Goal: Task Accomplishment & Management: Use online tool/utility

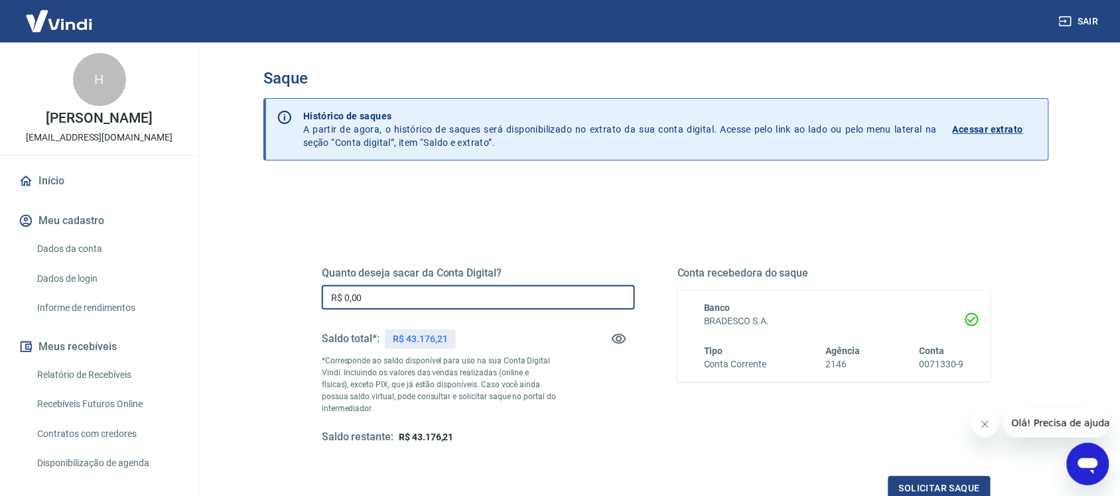
drag, startPoint x: 382, startPoint y: 297, endPoint x: 224, endPoint y: 329, distance: 161.3
click at [237, 319] on div "Saque Histórico de saques A partir de agora, o histórico de saques será disponi…" at bounding box center [657, 300] width 850 height 517
type input "R$ 123,01"
click at [944, 483] on button "Solicitar saque" at bounding box center [940, 489] width 102 height 25
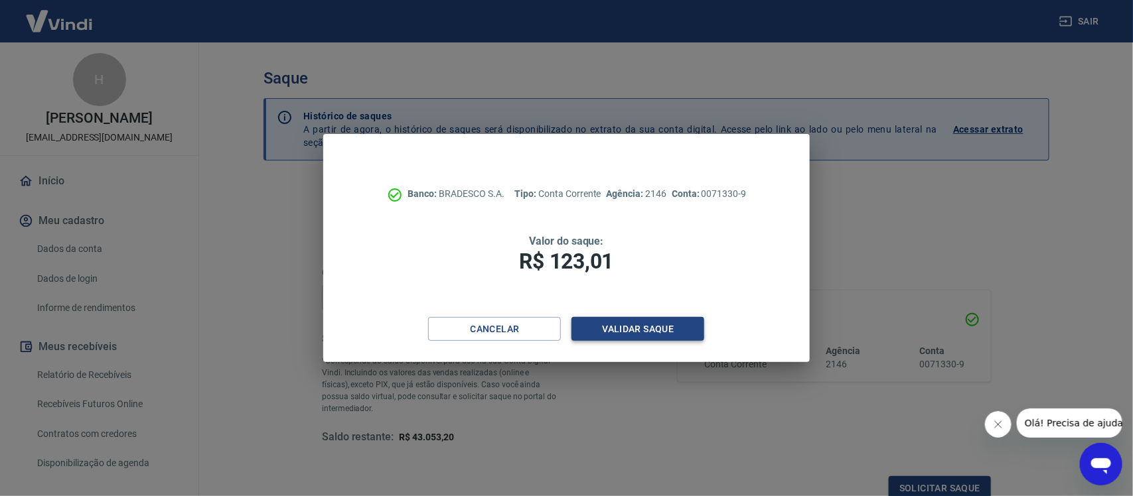
click at [645, 327] on button "Validar saque" at bounding box center [637, 329] width 133 height 25
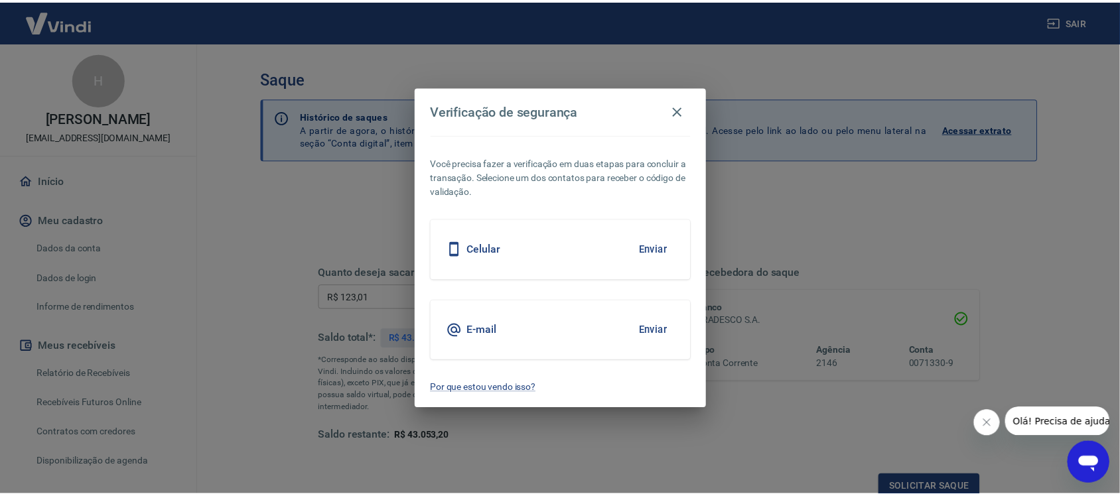
scroll to position [4, 0]
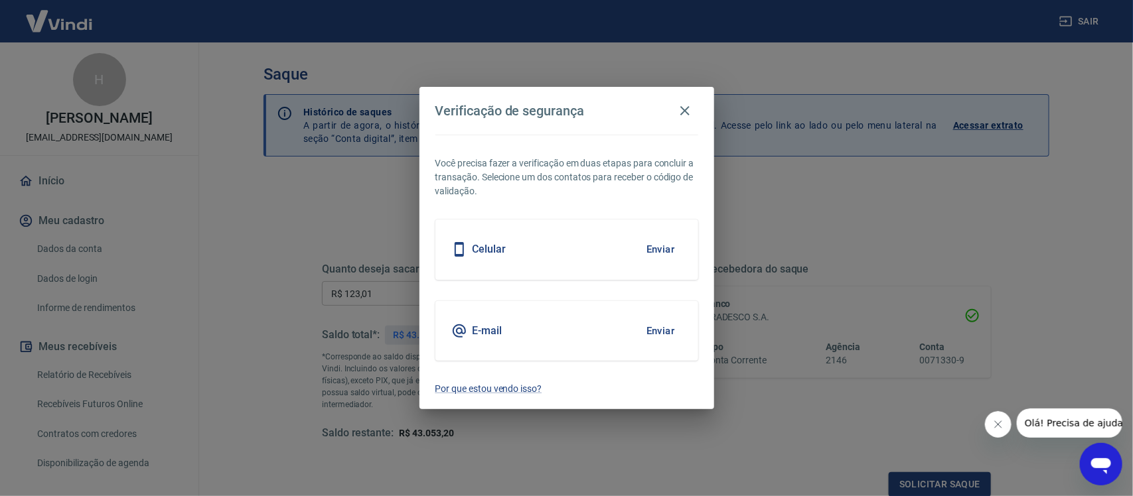
click at [667, 244] on button "Enviar" at bounding box center [660, 250] width 43 height 28
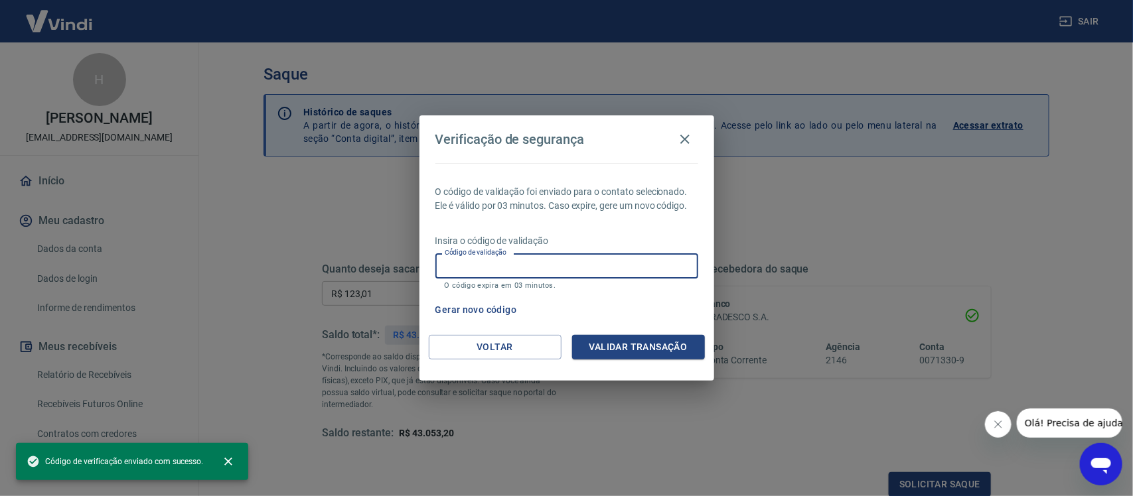
click at [499, 258] on div "Código de validação Código de validação O código expira em 03 minutos." at bounding box center [566, 272] width 263 height 36
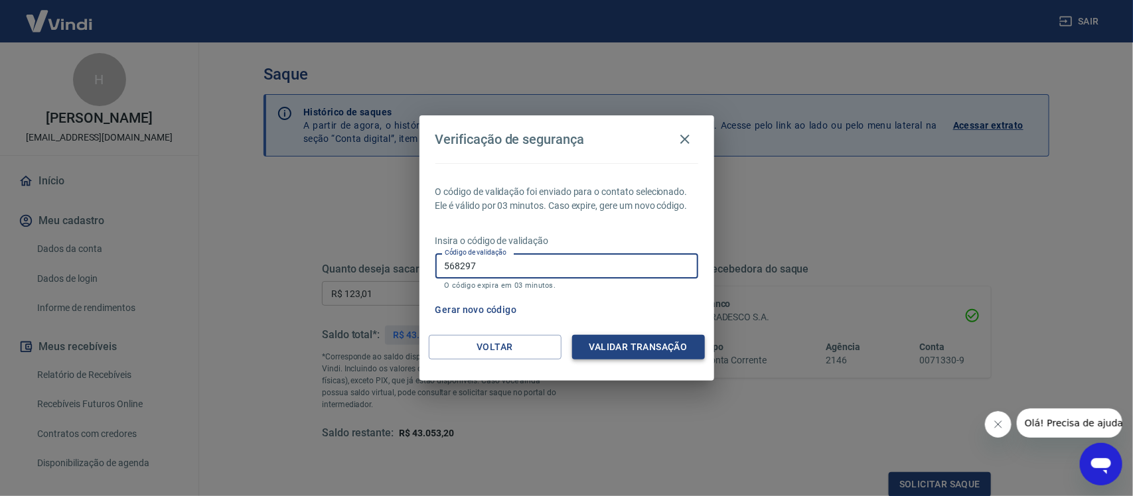
type input "568297"
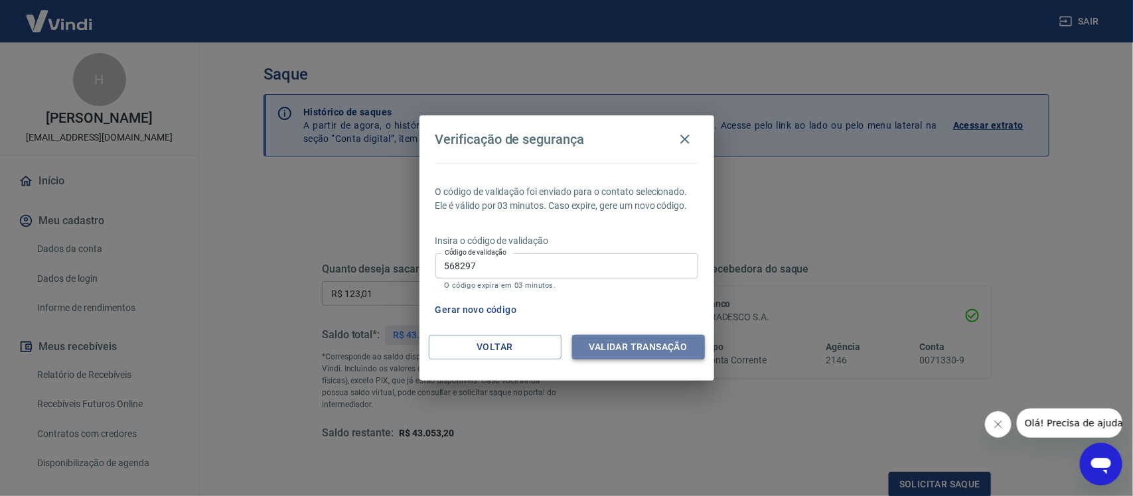
click at [607, 343] on button "Validar transação" at bounding box center [638, 347] width 133 height 25
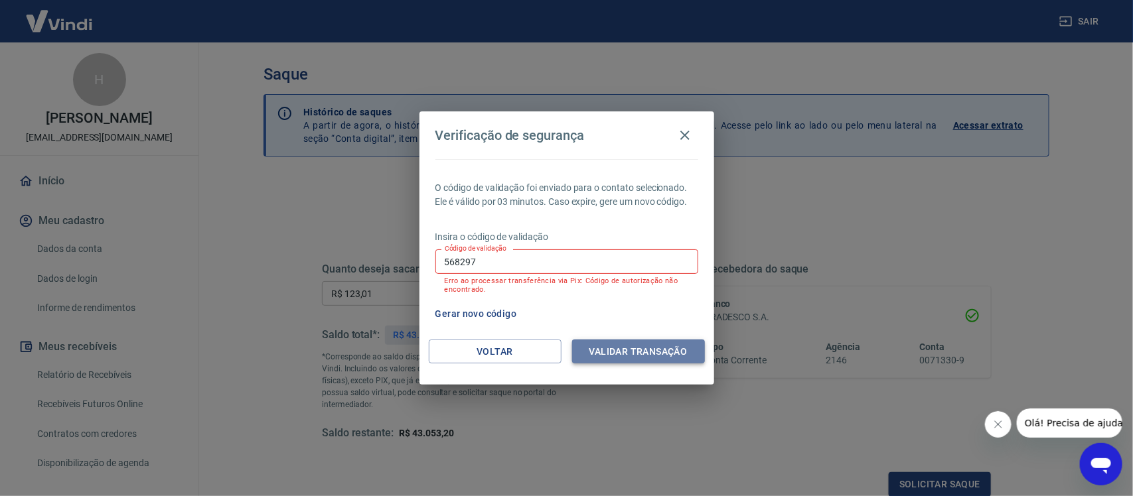
click at [639, 350] on button "Validar transação" at bounding box center [638, 352] width 133 height 25
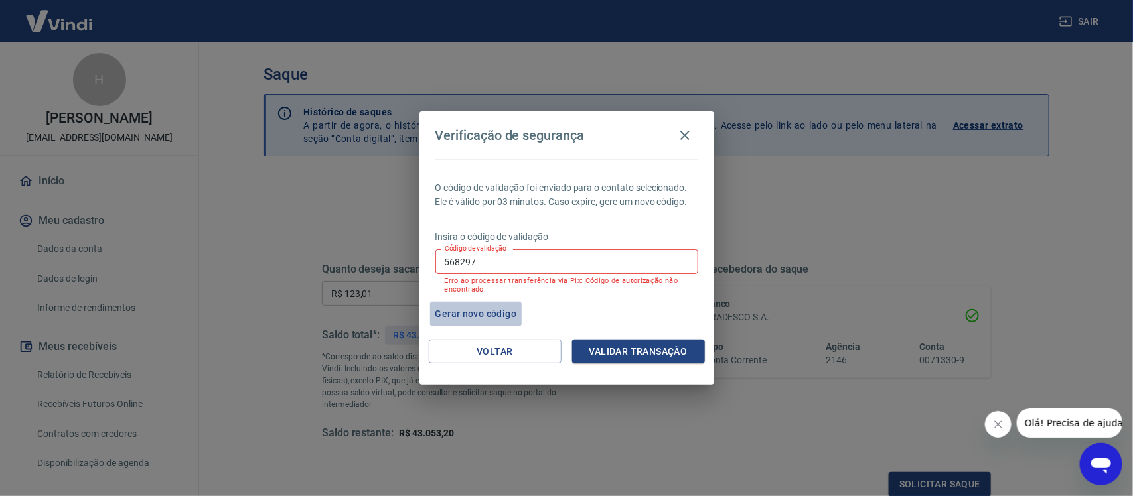
click at [490, 307] on button "Gerar novo código" at bounding box center [476, 314] width 92 height 25
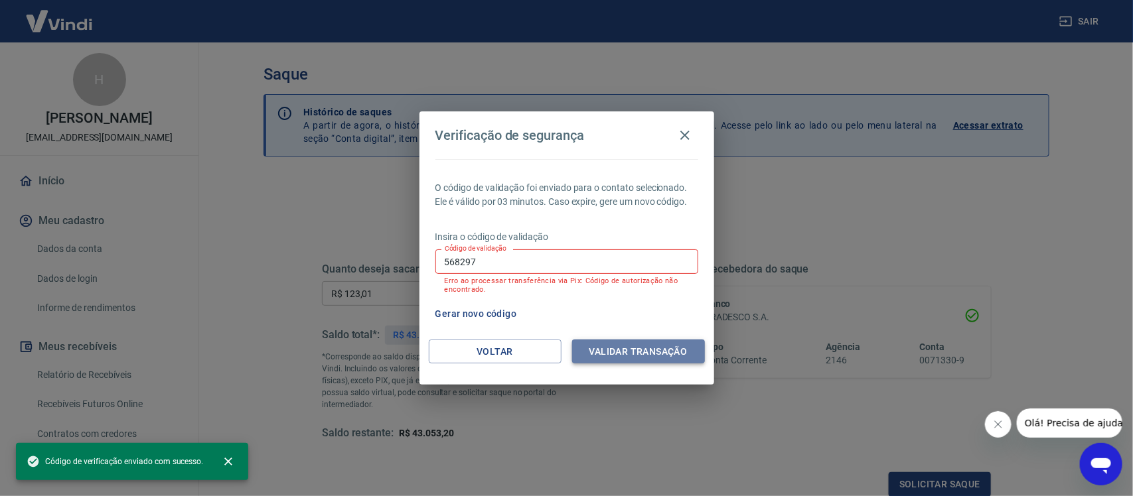
click at [603, 348] on button "Validar transação" at bounding box center [638, 352] width 133 height 25
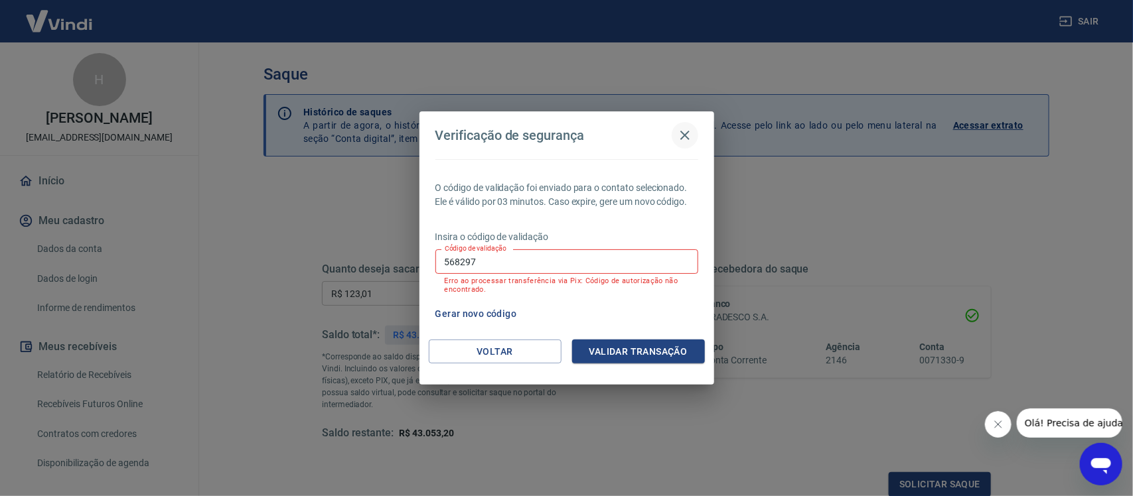
drag, startPoint x: 692, startPoint y: 135, endPoint x: 684, endPoint y: 151, distance: 18.4
click at [690, 140] on icon "button" at bounding box center [685, 135] width 16 height 16
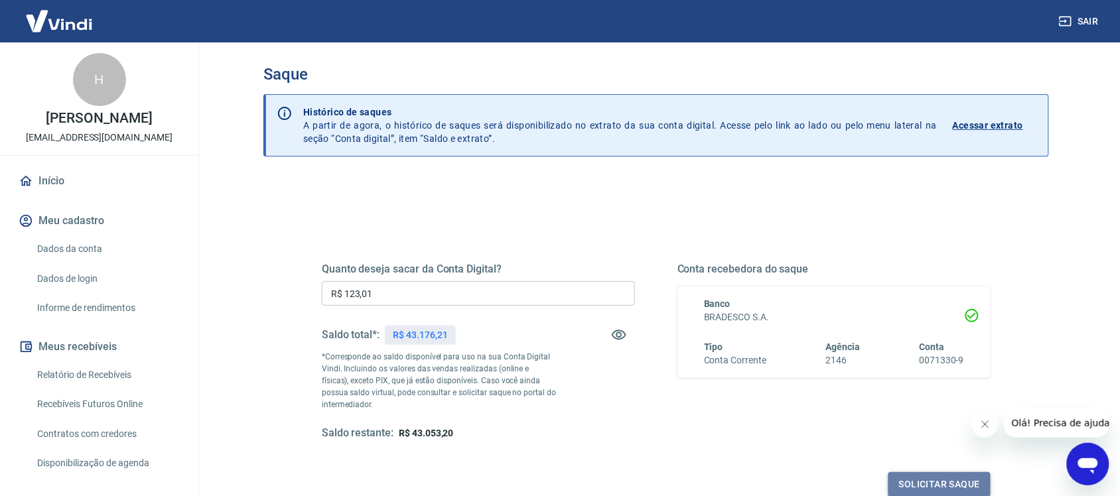
click at [929, 485] on button "Solicitar saque" at bounding box center [940, 485] width 102 height 25
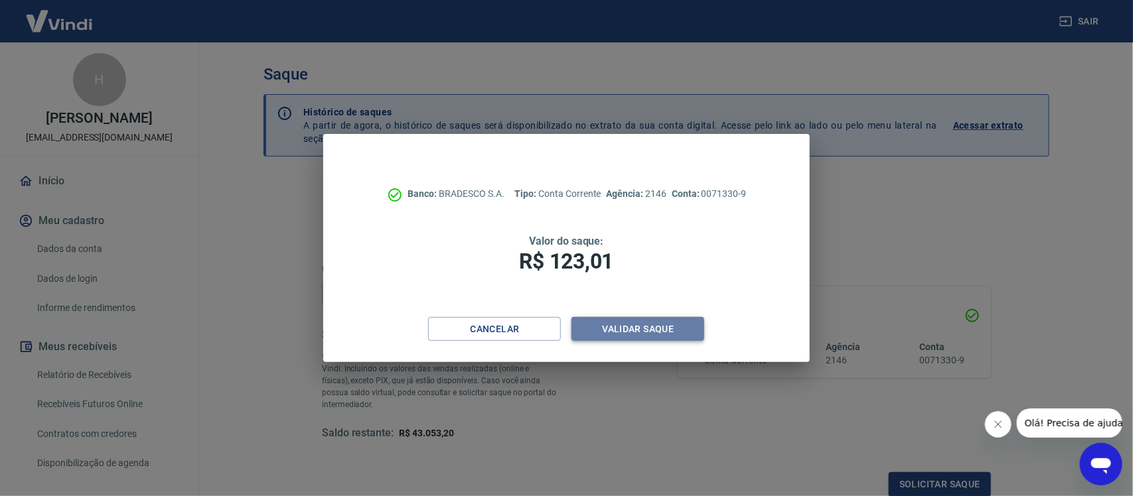
click at [635, 324] on button "Validar saque" at bounding box center [637, 329] width 133 height 25
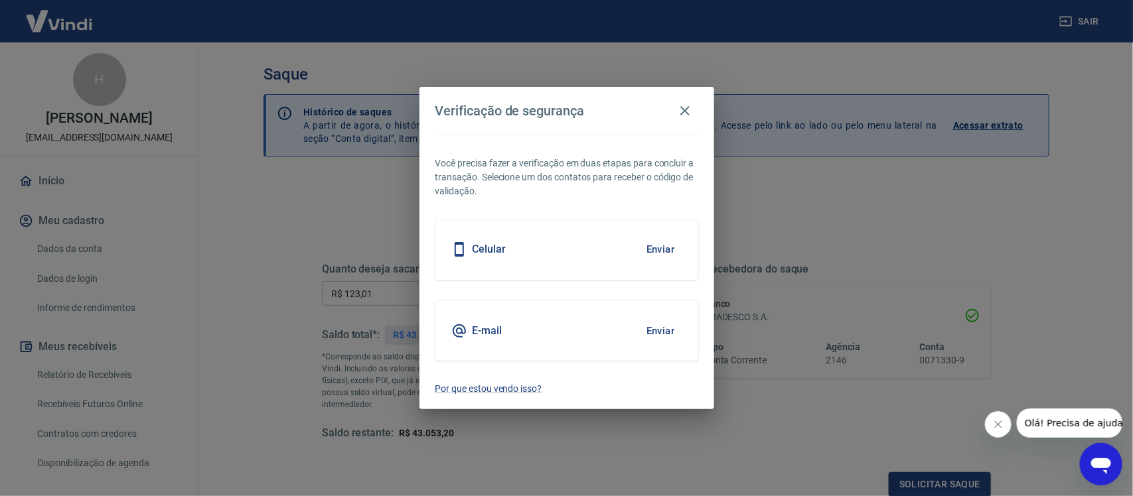
click at [655, 253] on button "Enviar" at bounding box center [660, 250] width 43 height 28
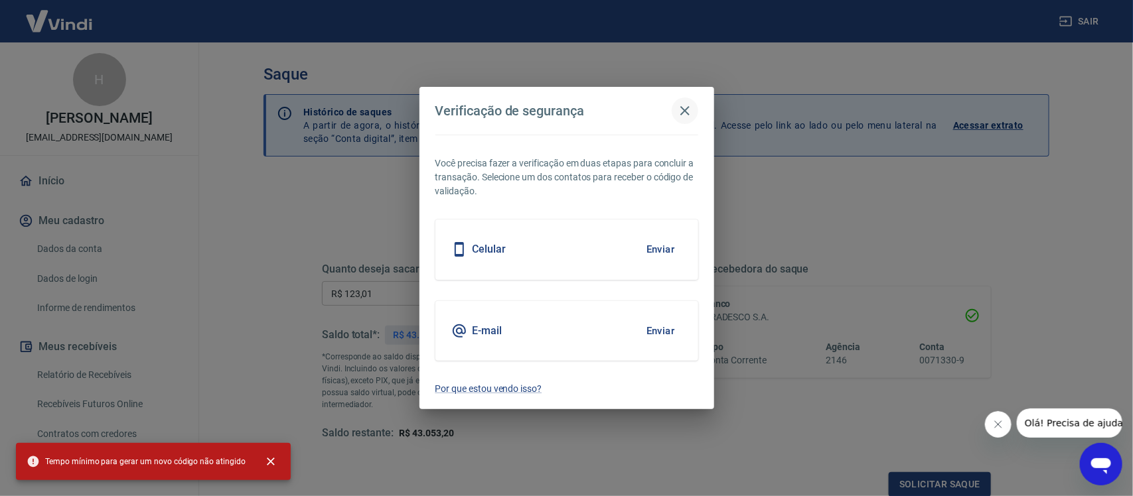
drag, startPoint x: 684, startPoint y: 110, endPoint x: 688, endPoint y: 96, distance: 14.1
click at [684, 108] on icon "button" at bounding box center [685, 111] width 16 height 16
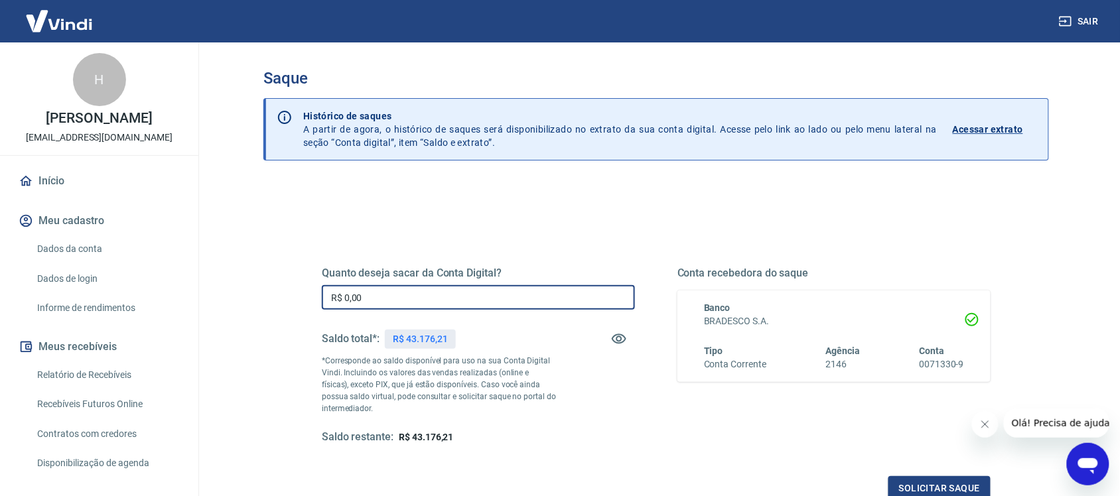
drag, startPoint x: 376, startPoint y: 303, endPoint x: 234, endPoint y: 323, distance: 144.1
click at [220, 319] on main "Saque Histórico de saques A partir de agora, o histórico de saques será disponi…" at bounding box center [656, 269] width 928 height 454
type input "R$ 123,01"
click at [944, 489] on button "Solicitar saque" at bounding box center [940, 489] width 102 height 25
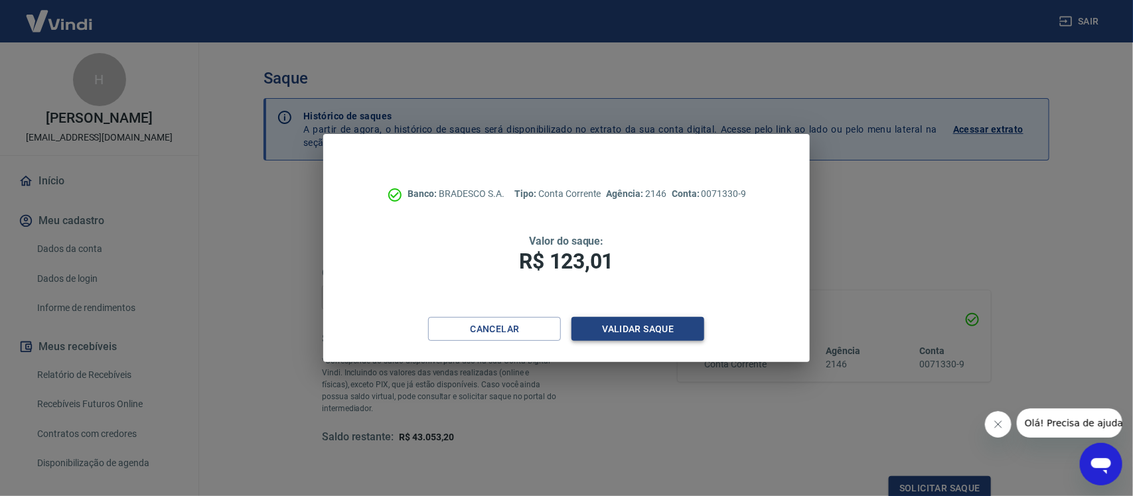
click at [647, 321] on button "Validar saque" at bounding box center [637, 329] width 133 height 25
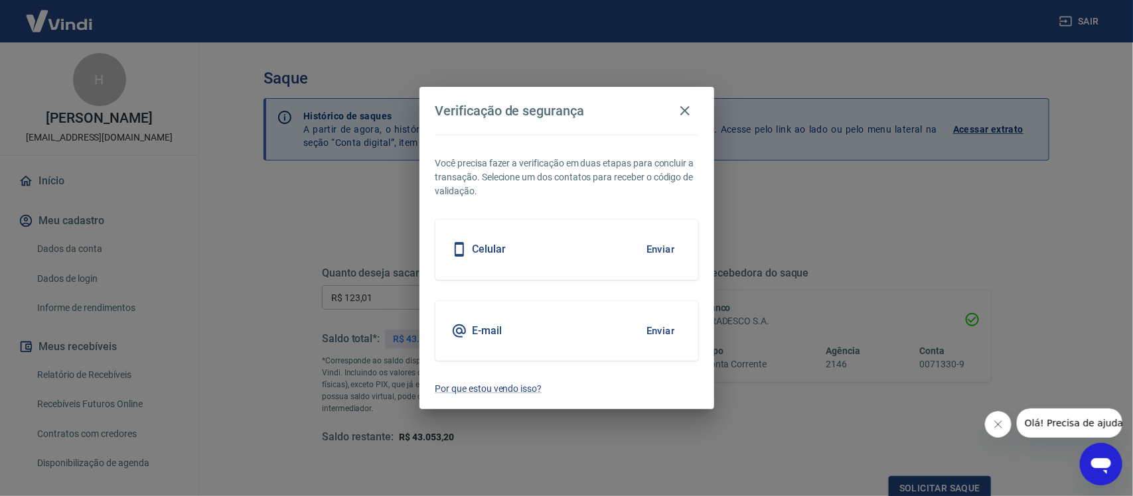
scroll to position [4, 0]
click at [651, 240] on button "Enviar" at bounding box center [660, 250] width 43 height 28
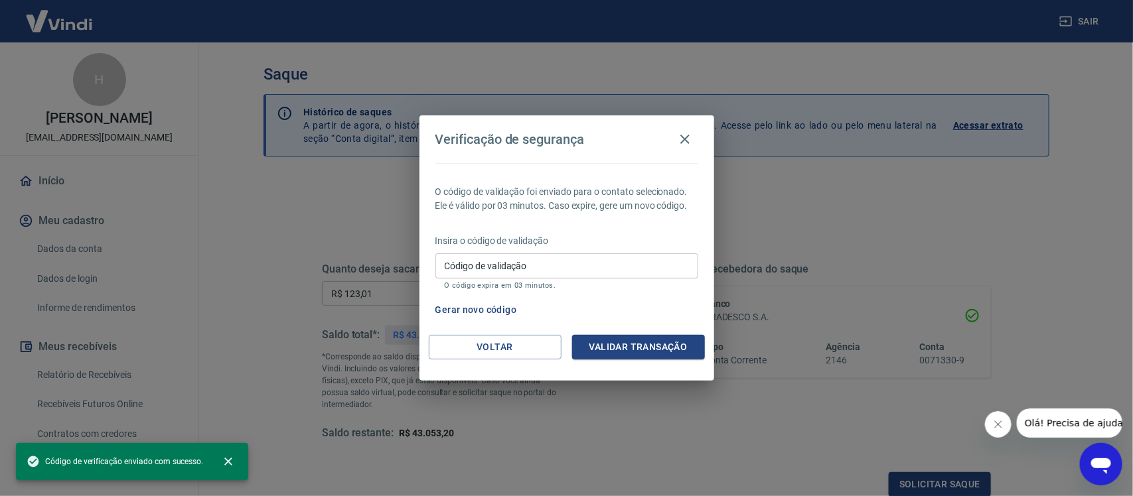
click at [471, 277] on input "Código de validação" at bounding box center [566, 266] width 263 height 25
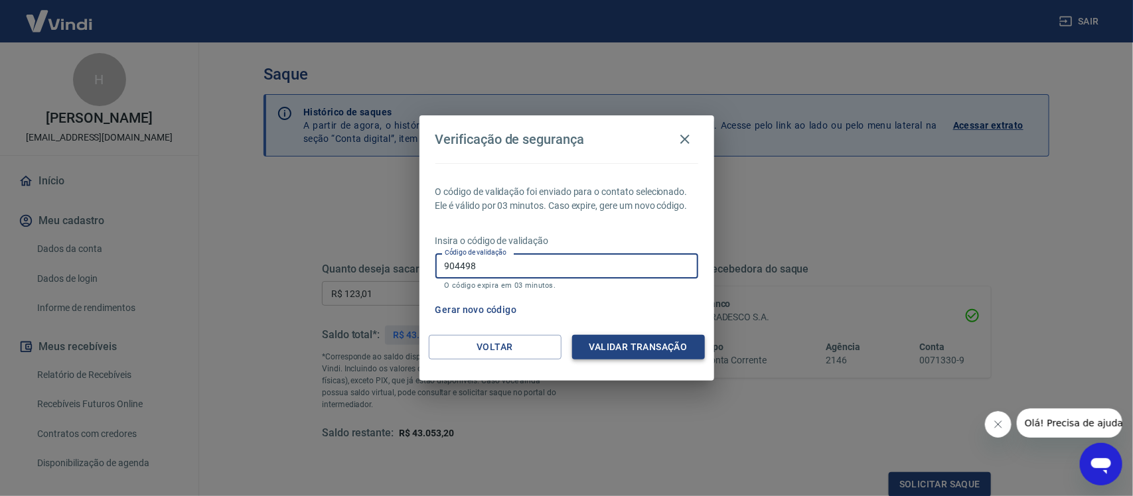
type input "904498"
click at [634, 349] on button "Validar transação" at bounding box center [638, 347] width 133 height 25
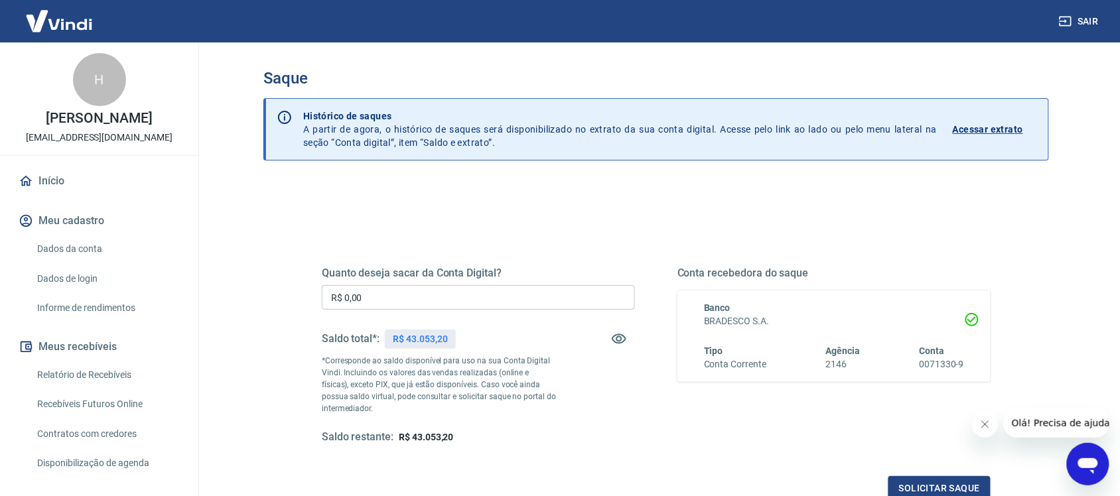
click at [333, 294] on input "R$ 0,00" at bounding box center [478, 297] width 313 height 25
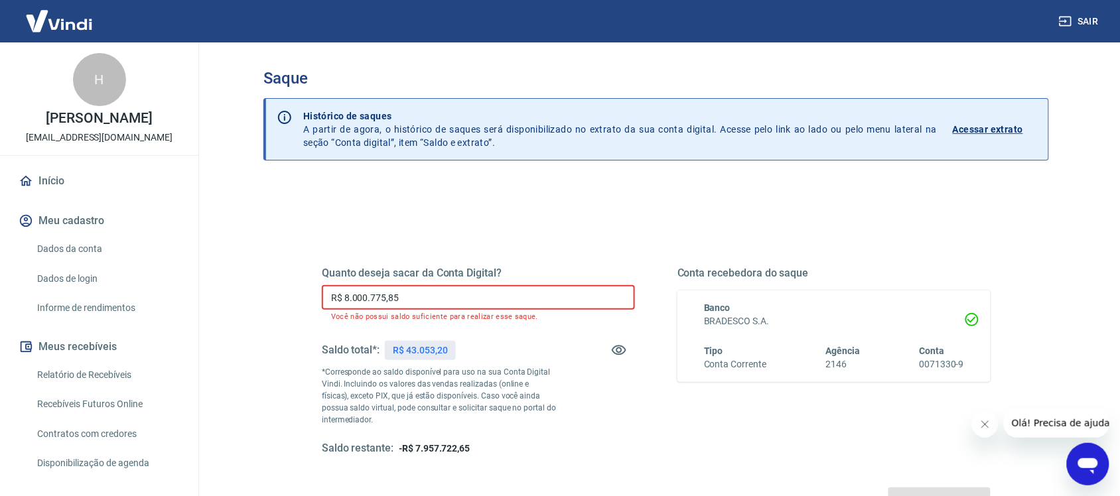
drag, startPoint x: 415, startPoint y: 297, endPoint x: 262, endPoint y: 325, distance: 155.8
click at [262, 325] on div "Saque Histórico de saques A partir de agora, o histórico de saques será disponi…" at bounding box center [657, 306] width 818 height 528
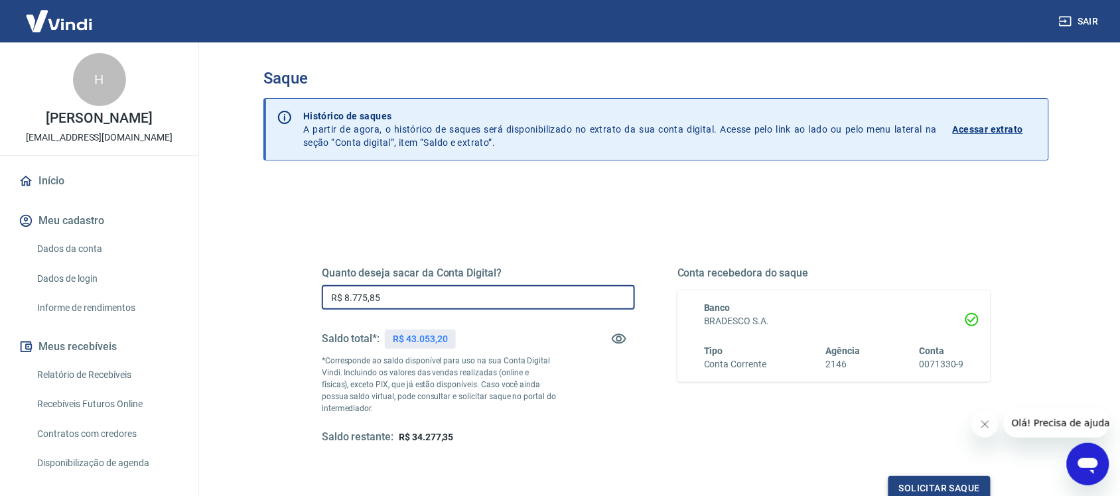
type input "R$ 8.775,85"
click at [949, 485] on button "Solicitar saque" at bounding box center [940, 489] width 102 height 25
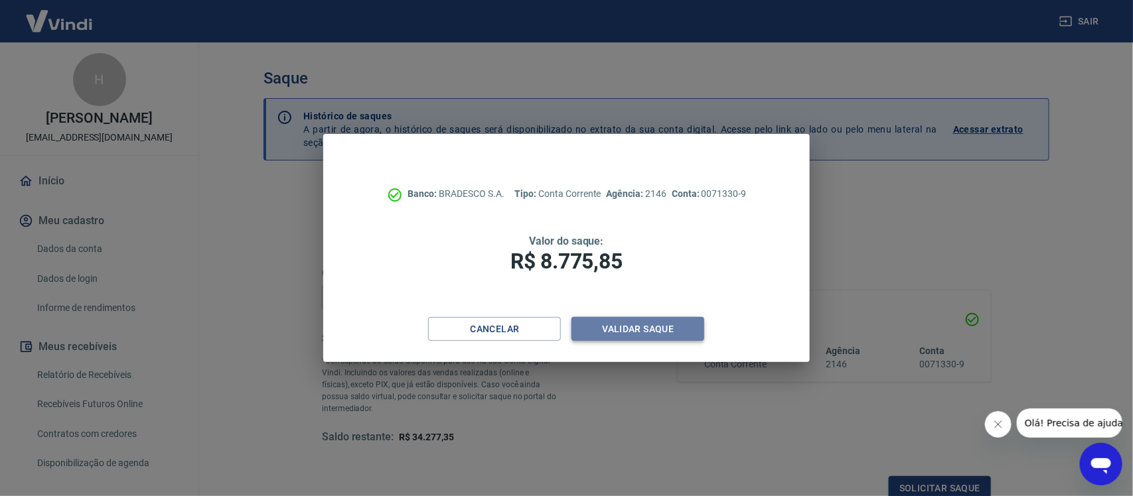
click at [596, 331] on button "Validar saque" at bounding box center [637, 329] width 133 height 25
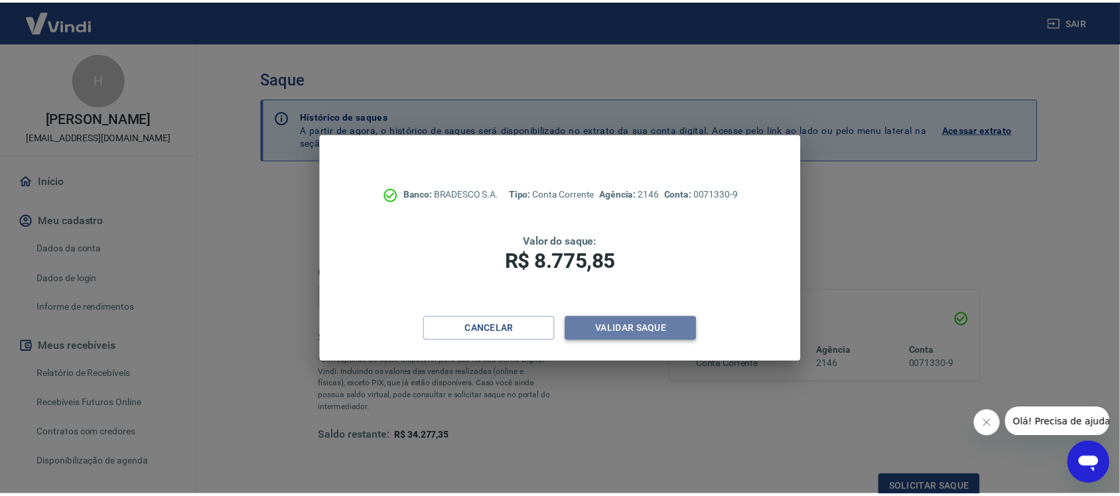
scroll to position [4, 0]
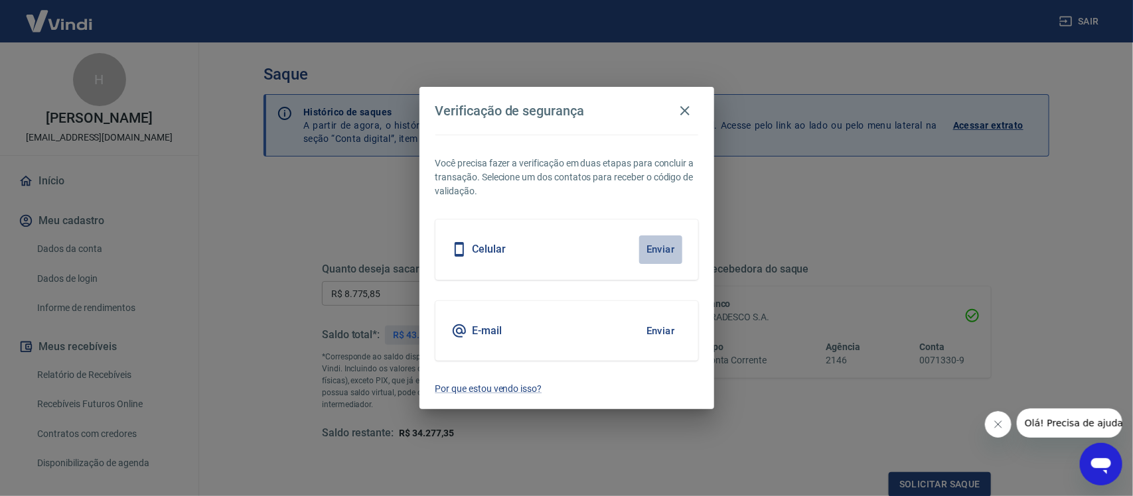
click at [667, 254] on button "Enviar" at bounding box center [660, 250] width 43 height 28
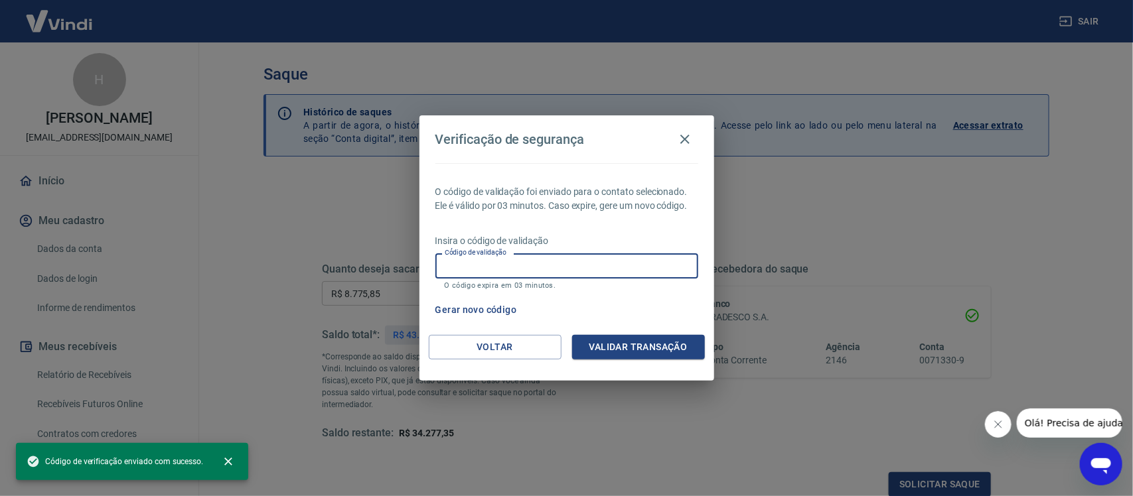
click at [451, 267] on input "Código de validação" at bounding box center [566, 266] width 263 height 25
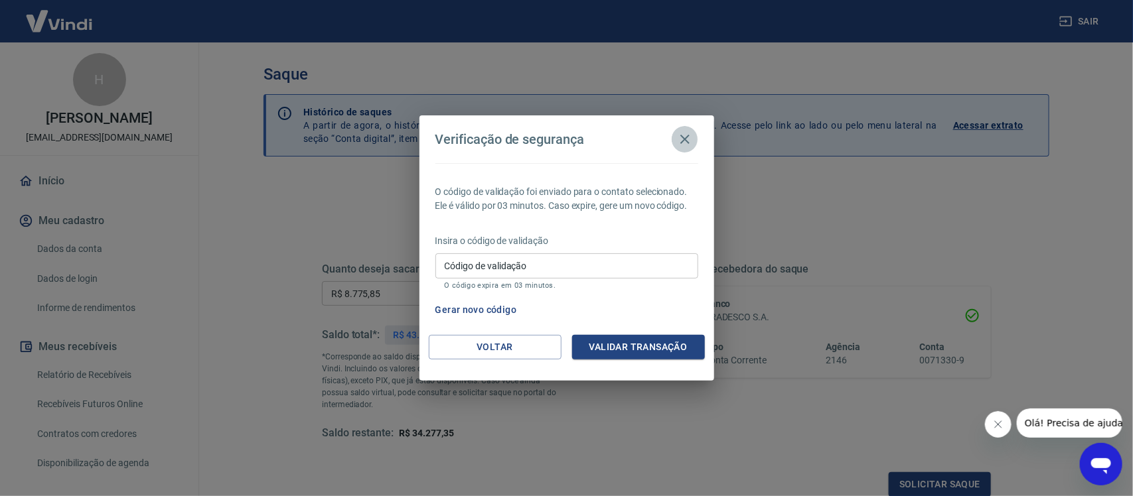
click at [688, 140] on icon "button" at bounding box center [685, 139] width 16 height 16
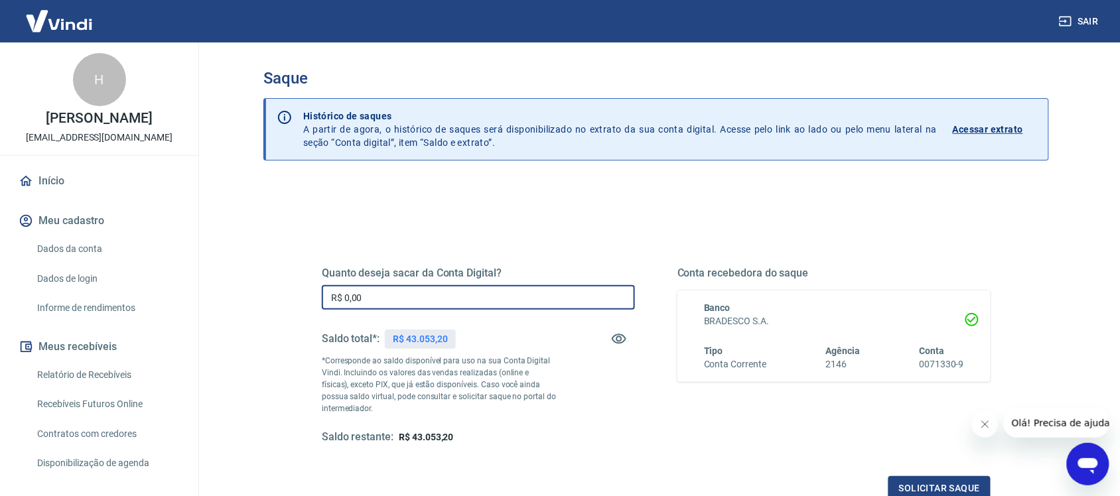
click at [360, 297] on input "R$ 0,00" at bounding box center [478, 297] width 313 height 25
drag, startPoint x: 366, startPoint y: 297, endPoint x: 194, endPoint y: 302, distance: 172.0
click at [194, 302] on div "Sair H [PERSON_NAME] [EMAIL_ADDRESS][DOMAIN_NAME] Início Meu cadastro Dados da …" at bounding box center [560, 248] width 1120 height 496
type input "R$ 8.775,85"
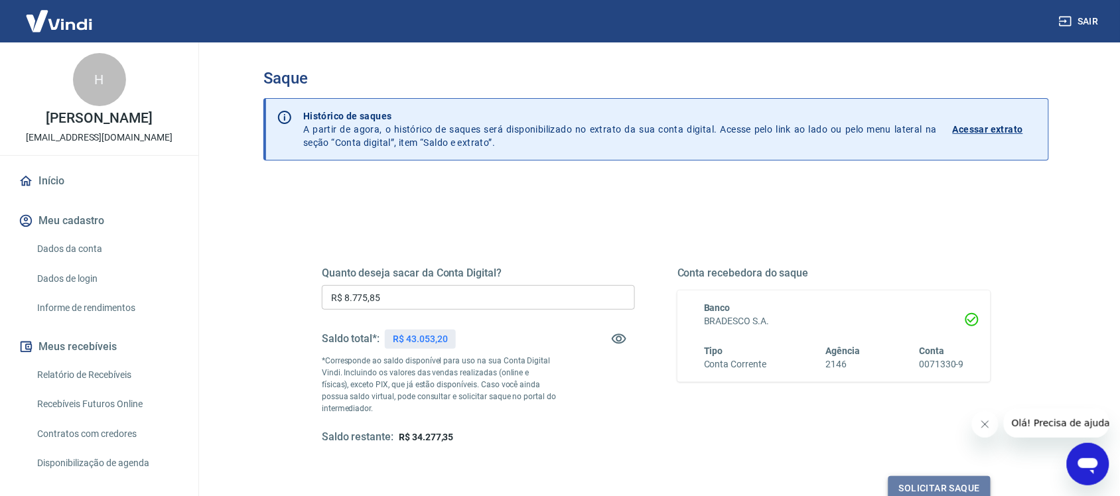
click at [941, 489] on button "Solicitar saque" at bounding box center [940, 489] width 102 height 25
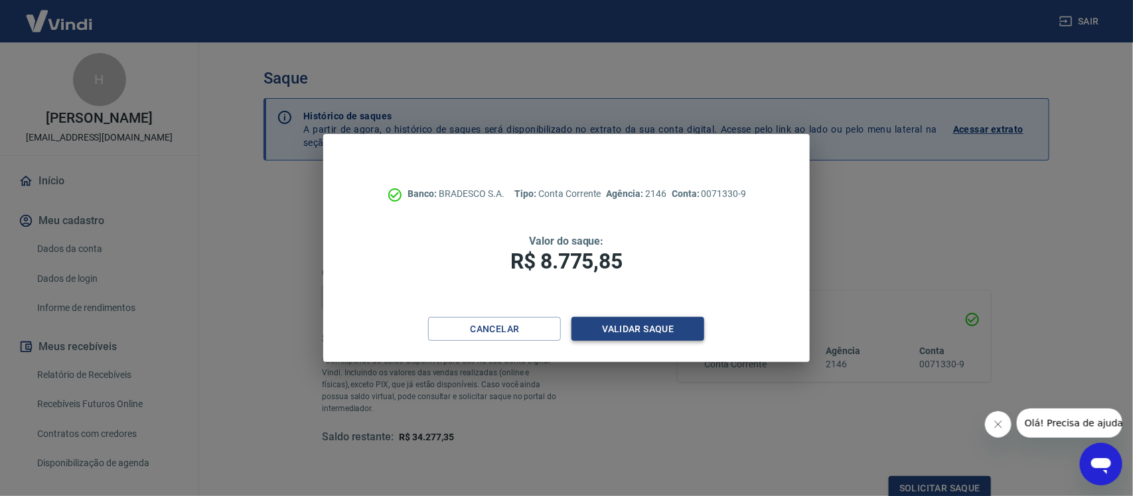
click at [639, 337] on button "Validar saque" at bounding box center [637, 329] width 133 height 25
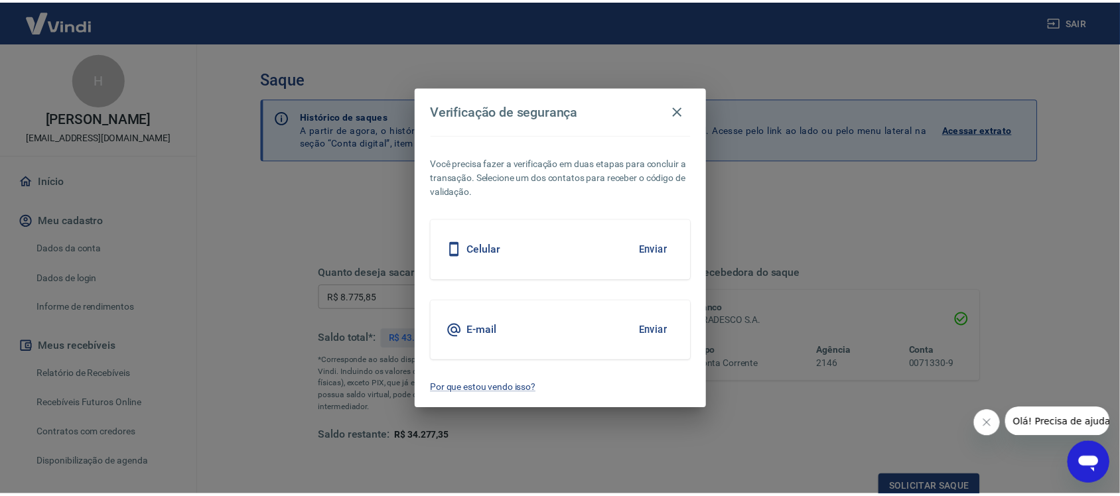
scroll to position [4, 0]
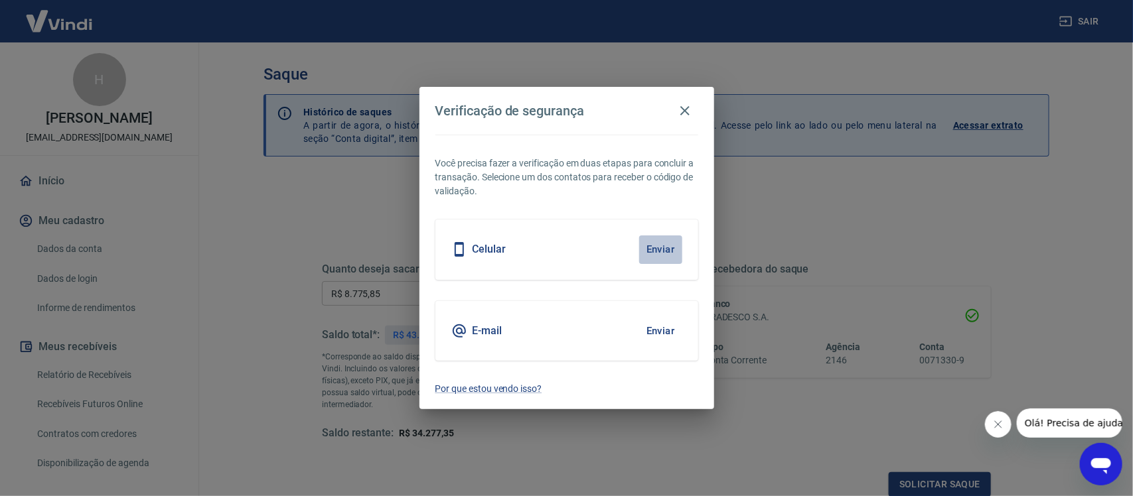
click at [657, 249] on button "Enviar" at bounding box center [660, 250] width 43 height 28
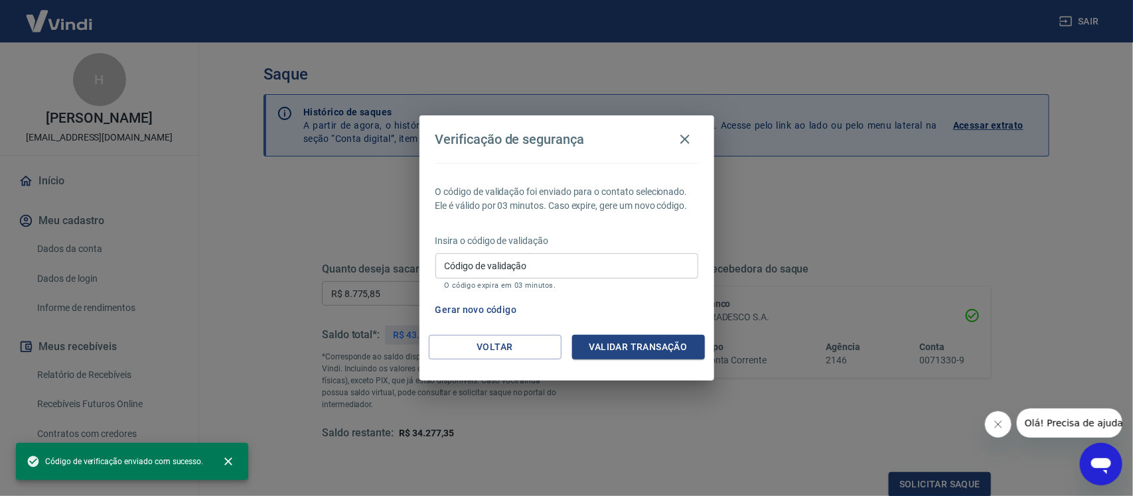
click at [606, 249] on div "Insira o código de validação Código de validação Código de validação O código e…" at bounding box center [566, 263] width 263 height 58
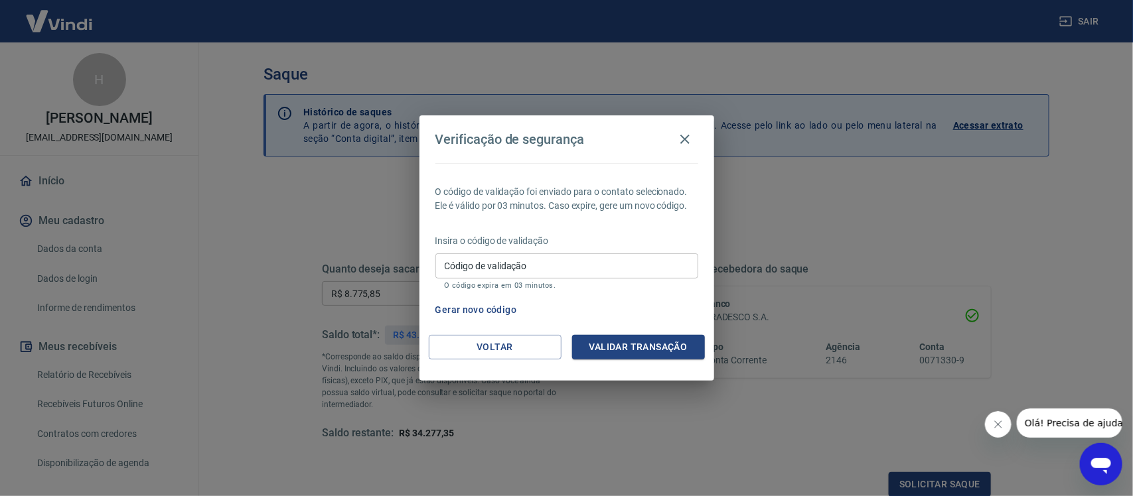
click at [609, 260] on input "Código de validação" at bounding box center [566, 266] width 263 height 25
type input "914125"
click at [662, 348] on button "Validar transação" at bounding box center [638, 347] width 133 height 25
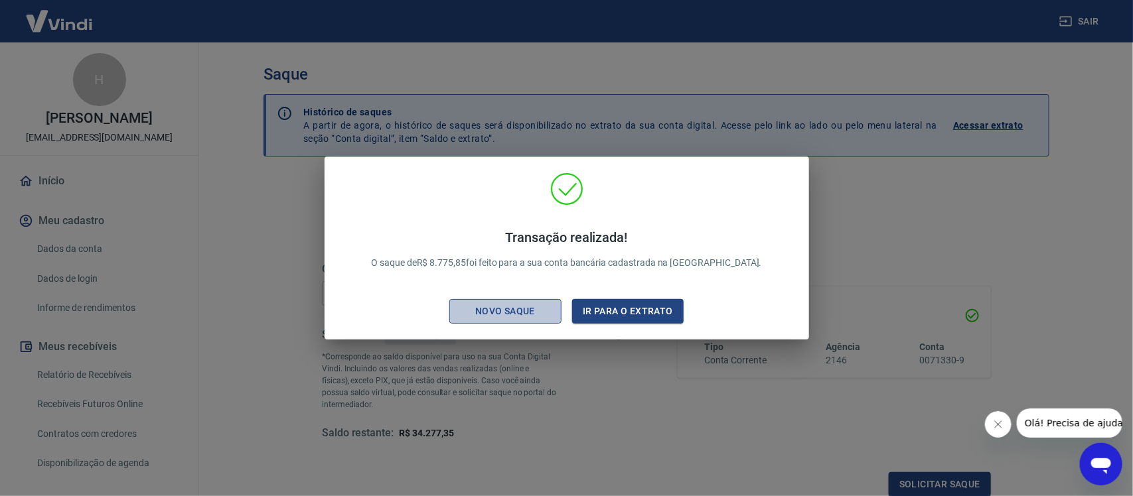
click at [487, 312] on div "Novo saque" at bounding box center [505, 311] width 92 height 17
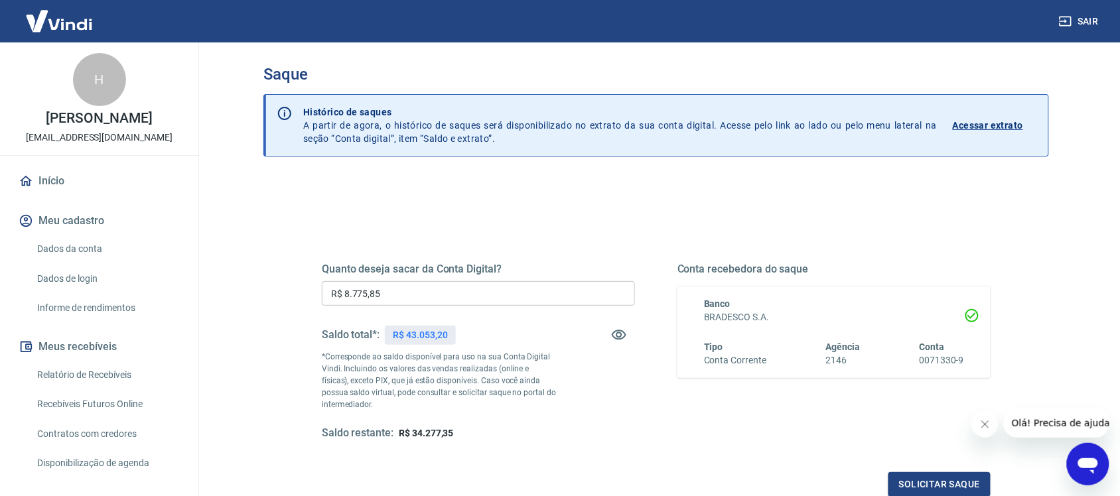
scroll to position [83, 0]
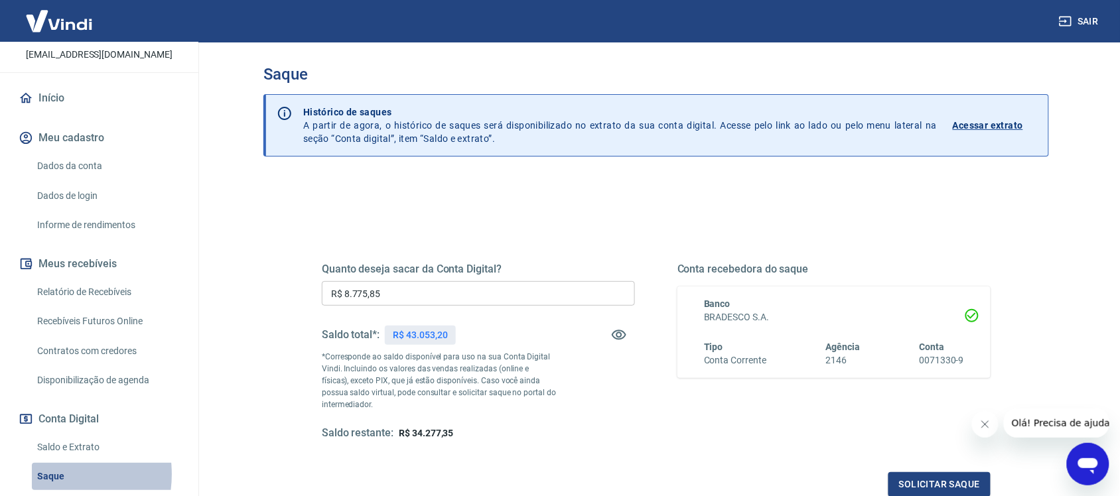
click at [43, 475] on link "Saque" at bounding box center [107, 476] width 151 height 27
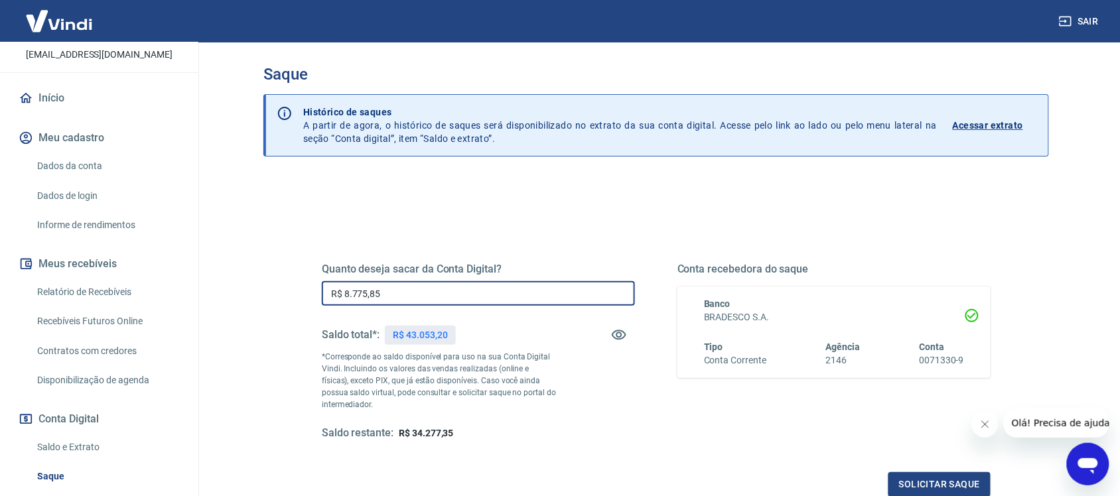
drag, startPoint x: 412, startPoint y: 299, endPoint x: 216, endPoint y: 323, distance: 197.9
click at [216, 323] on main "Saque Histórico de saques A partir de agora, o histórico de saques será disponi…" at bounding box center [656, 265] width 928 height 454
type input "R$ 1.232,52"
click at [917, 477] on button "Solicitar saque" at bounding box center [940, 485] width 102 height 25
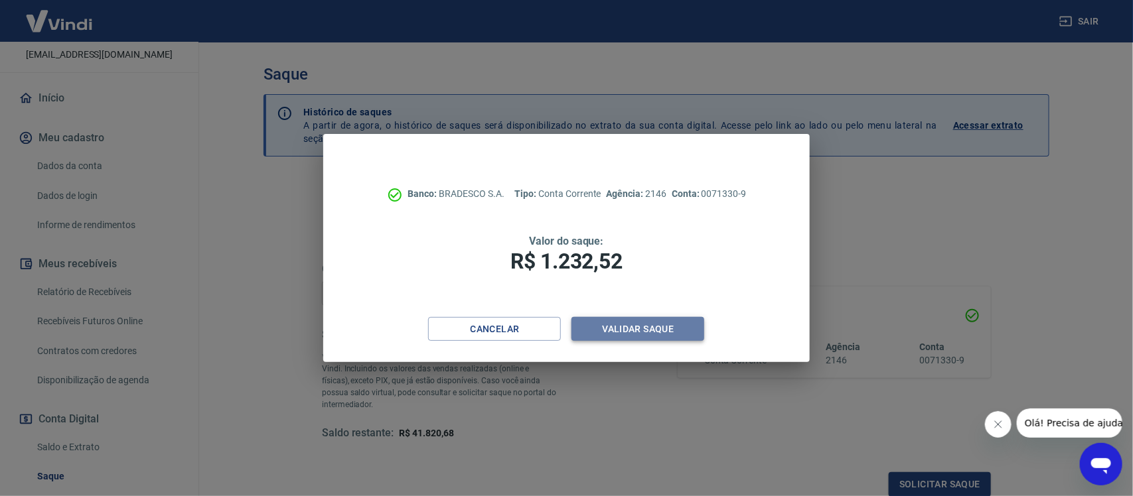
click at [621, 327] on button "Validar saque" at bounding box center [637, 329] width 133 height 25
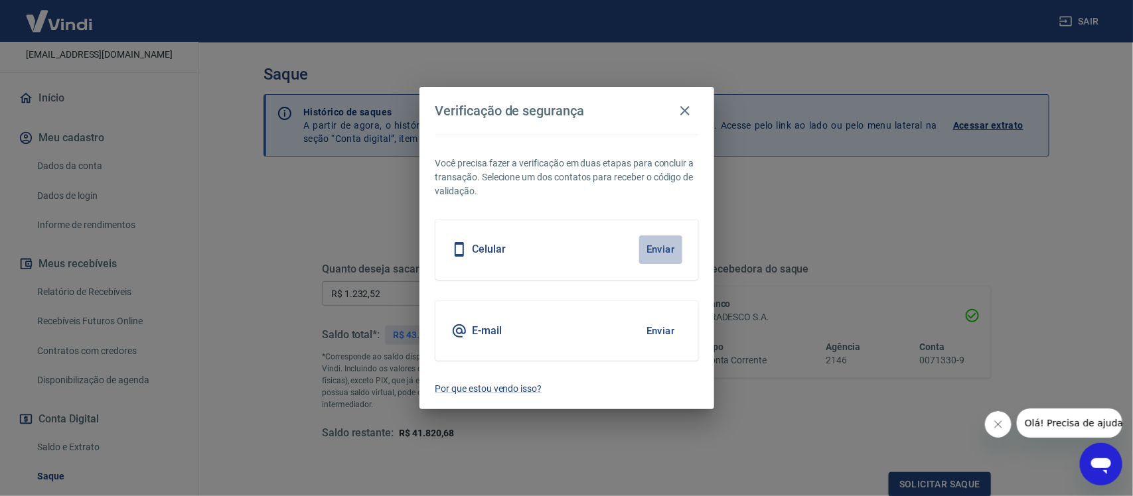
click at [654, 248] on button "Enviar" at bounding box center [660, 250] width 43 height 28
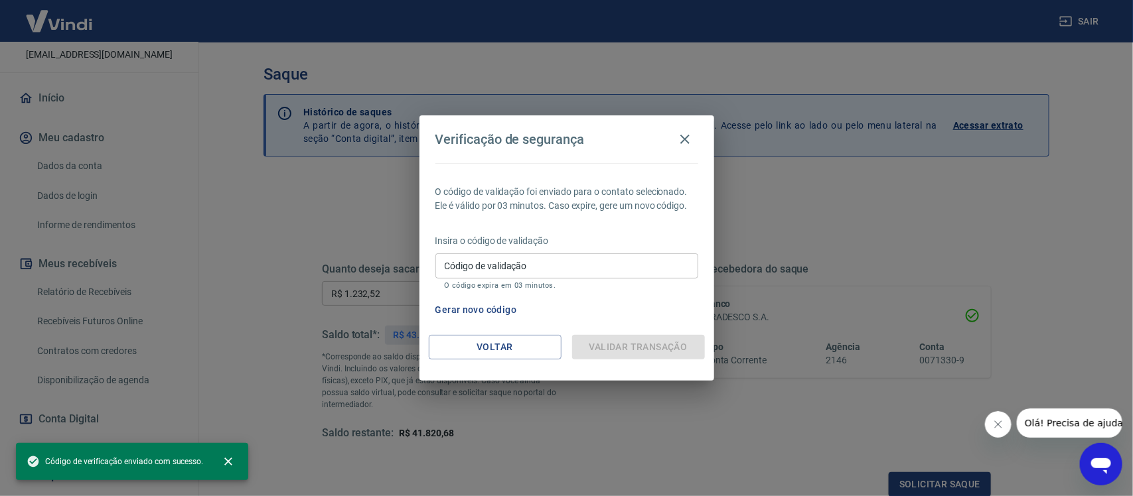
click at [471, 275] on input "Código de validação" at bounding box center [566, 266] width 263 height 25
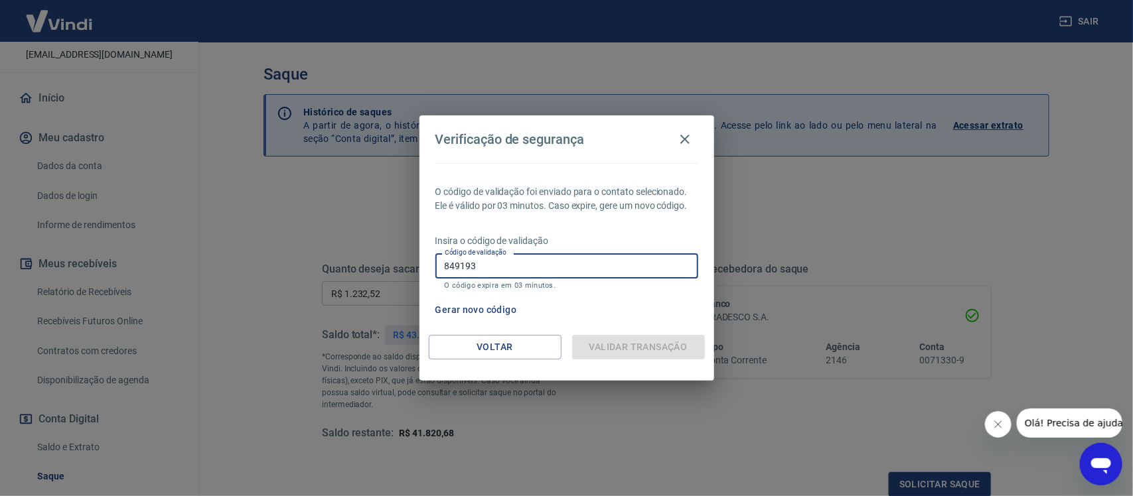
type input "849193"
click at [626, 352] on div "Validar transação" at bounding box center [638, 347] width 133 height 25
click at [688, 145] on icon "button" at bounding box center [685, 139] width 16 height 16
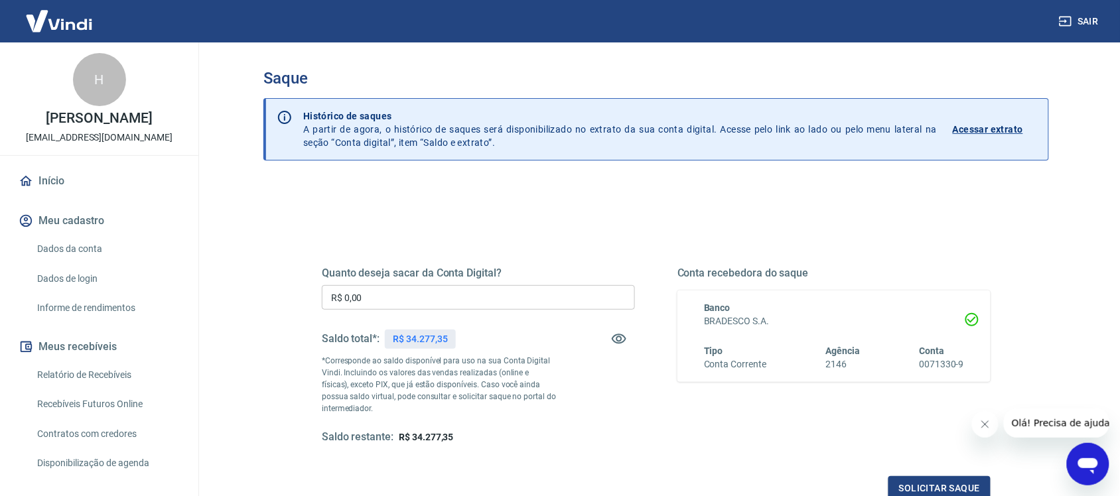
click at [370, 303] on input "R$ 0,00" at bounding box center [478, 297] width 313 height 25
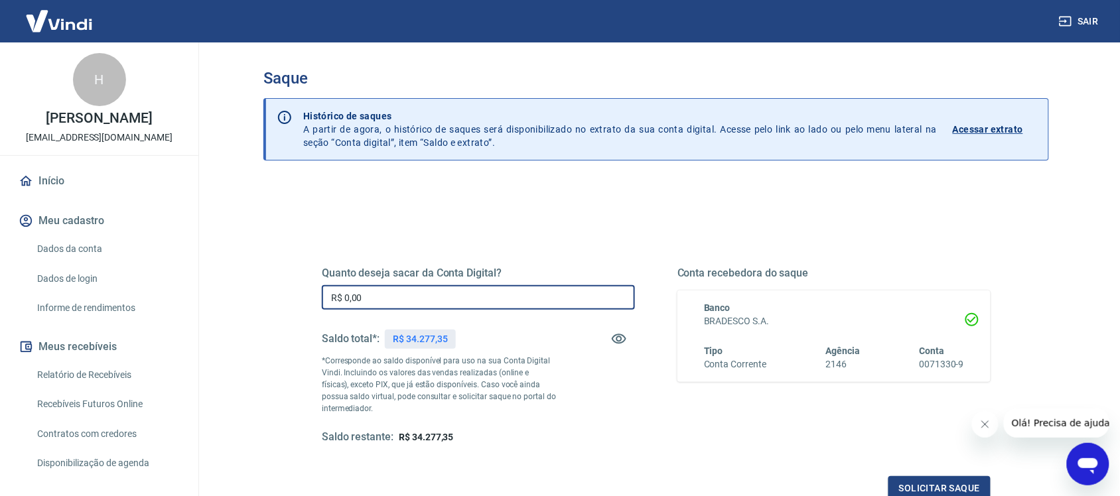
drag, startPoint x: 369, startPoint y: 299, endPoint x: 293, endPoint y: 293, distance: 75.9
click at [301, 304] on div "Quanto deseja sacar da Conta Digital? R$ 0,00 ​ Saldo total*: R$ 34.277,35 *Cor…" at bounding box center [656, 362] width 733 height 309
type input "R$ 1.232,52"
click at [937, 492] on button "Solicitar saque" at bounding box center [940, 489] width 102 height 25
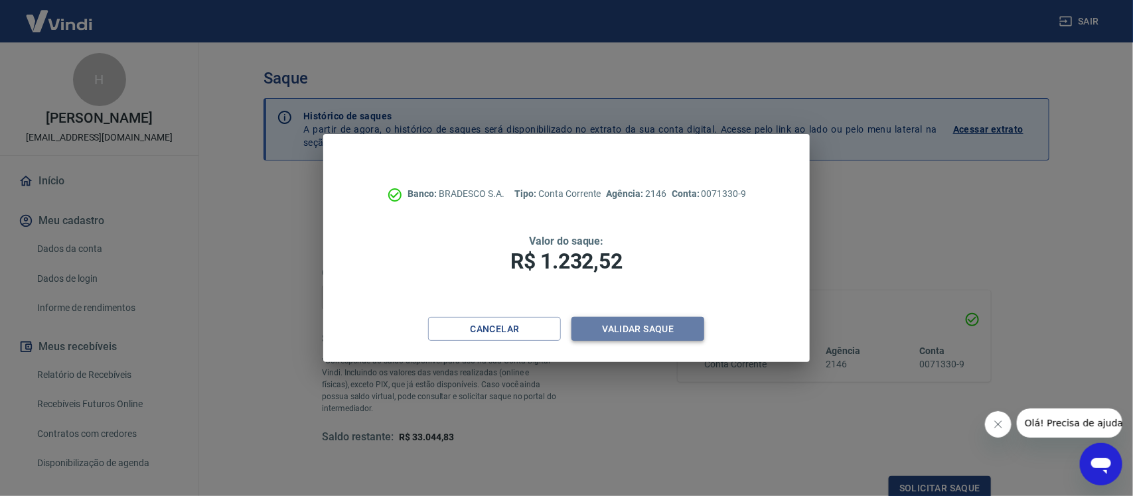
click at [636, 323] on button "Validar saque" at bounding box center [637, 329] width 133 height 25
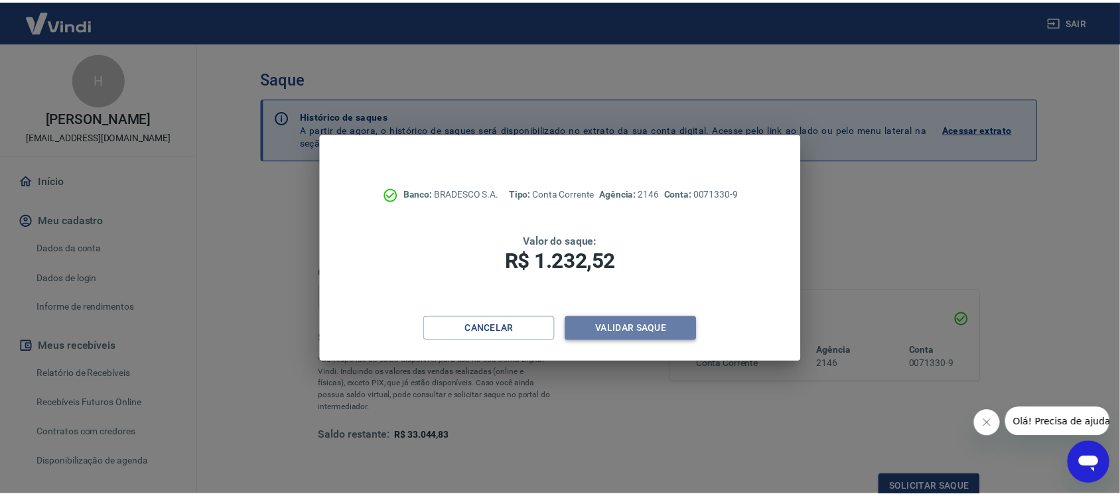
scroll to position [4, 0]
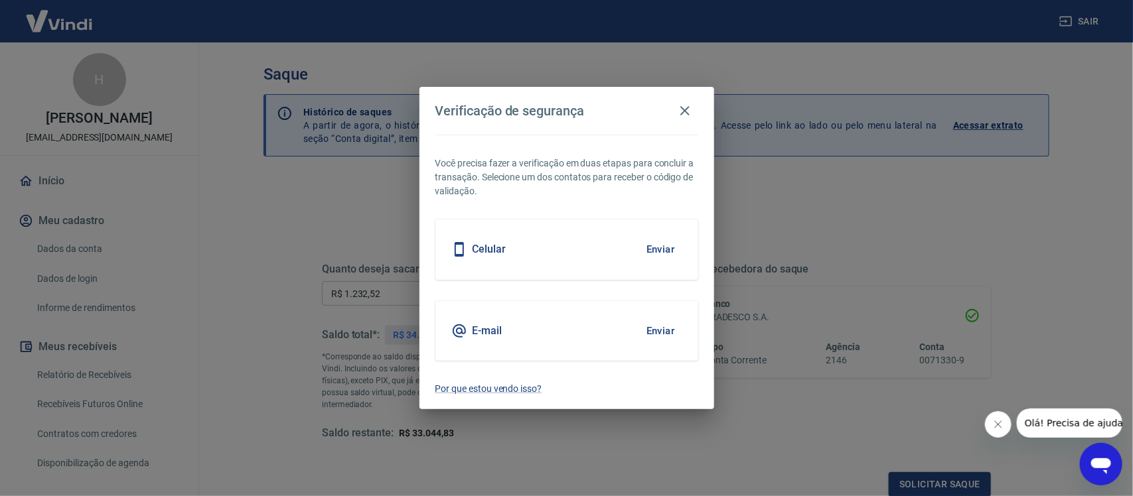
click at [651, 243] on button "Enviar" at bounding box center [660, 250] width 43 height 28
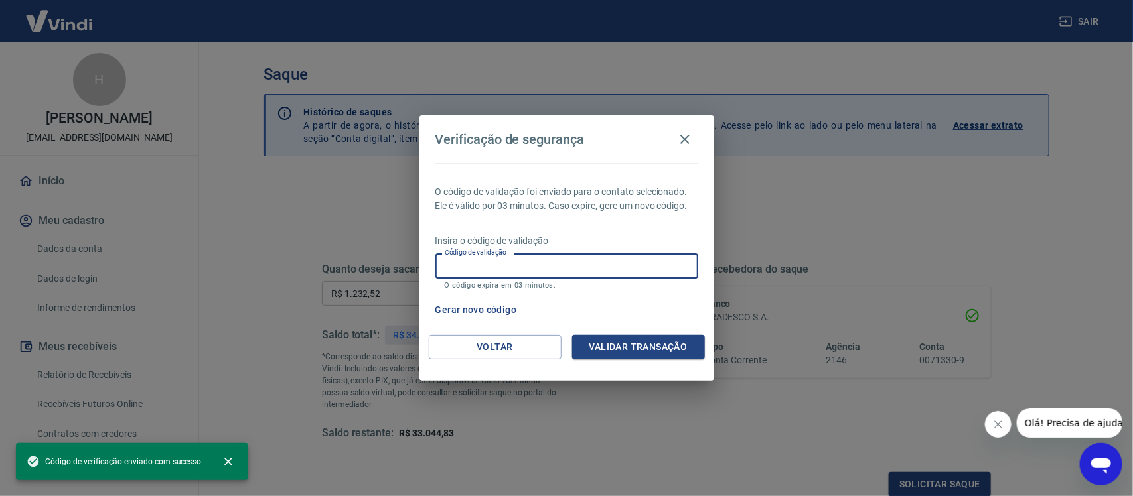
click at [475, 267] on input "Código de validação" at bounding box center [566, 266] width 263 height 25
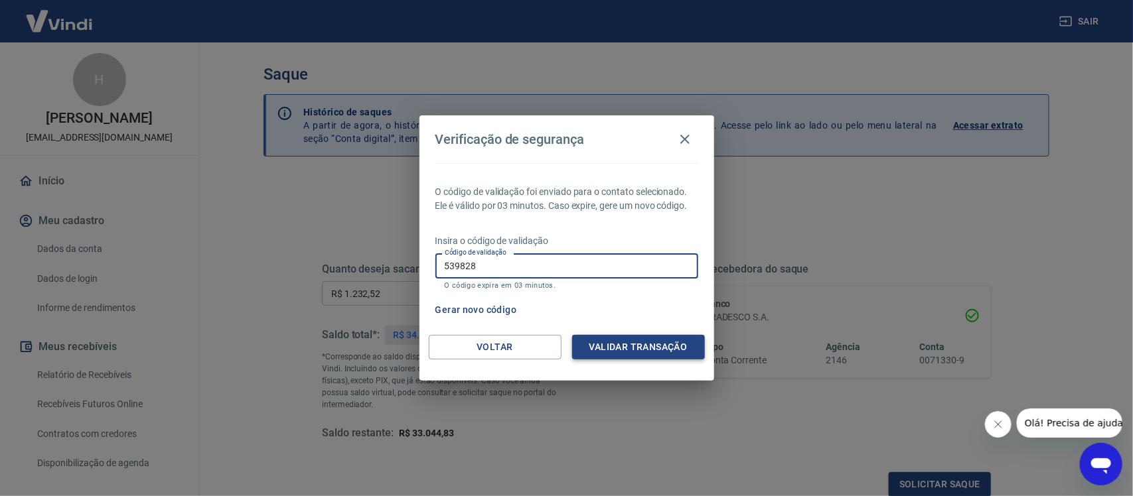
type input "539828"
click at [635, 347] on button "Validar transação" at bounding box center [638, 347] width 133 height 25
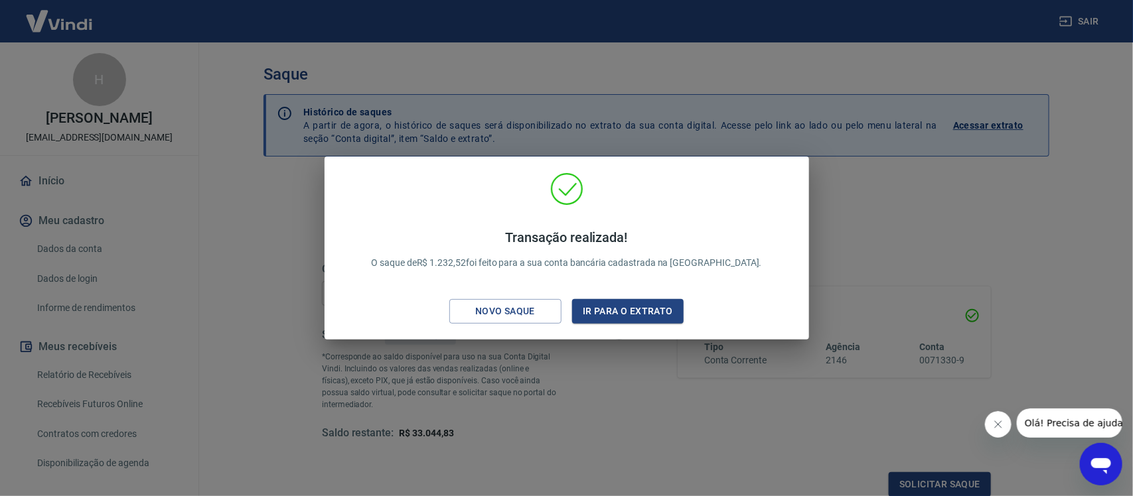
click at [1013, 230] on div "Transação realizada! O saque de R$ 1.232,52 foi feito para a sua conta bancária…" at bounding box center [566, 248] width 1133 height 496
